Goal: Find contact information: Find contact information

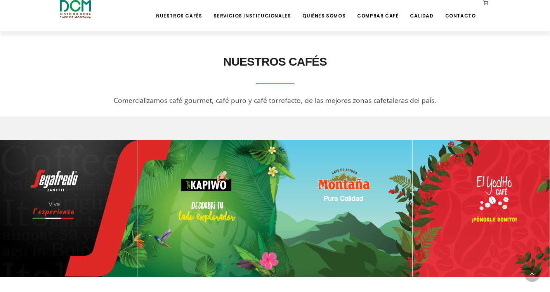
scroll to position [291, 0]
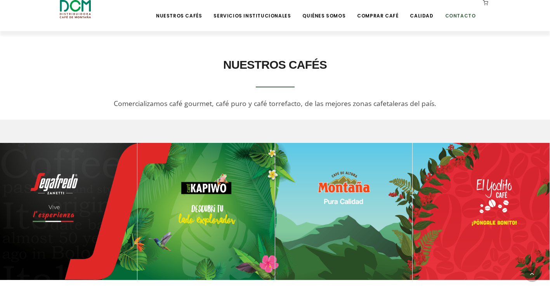
click at [454, 16] on link "Contacto" at bounding box center [460, 10] width 40 height 18
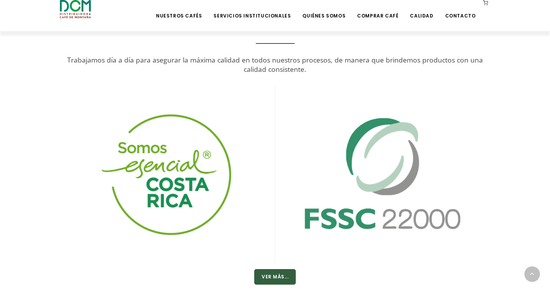
scroll to position [1377, 0]
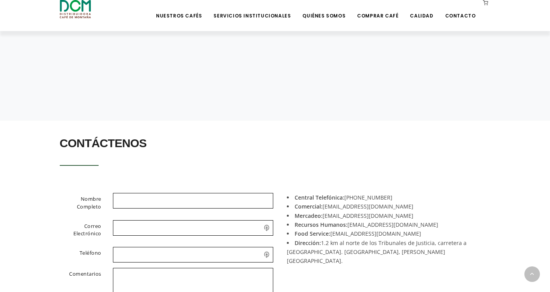
scroll to position [211, 0]
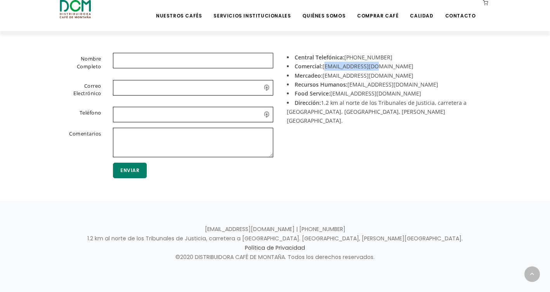
drag, startPoint x: 373, startPoint y: 66, endPoint x: 324, endPoint y: 66, distance: 49.3
click at [324, 66] on li "Comercial: acomercial@dcm.cr" at bounding box center [386, 66] width 198 height 9
copy li "acomercial@dcm.cr"
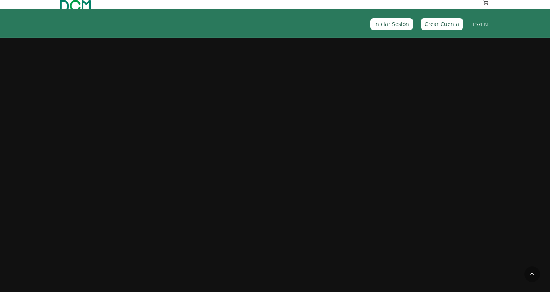
scroll to position [1377, 0]
